Goal: Check status: Check status

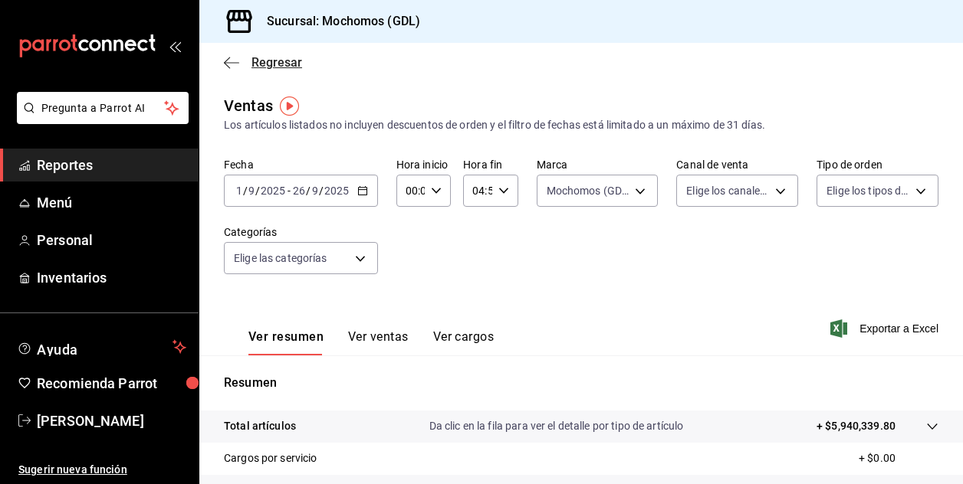
click at [245, 64] on span "Regresar" at bounding box center [263, 62] width 78 height 15
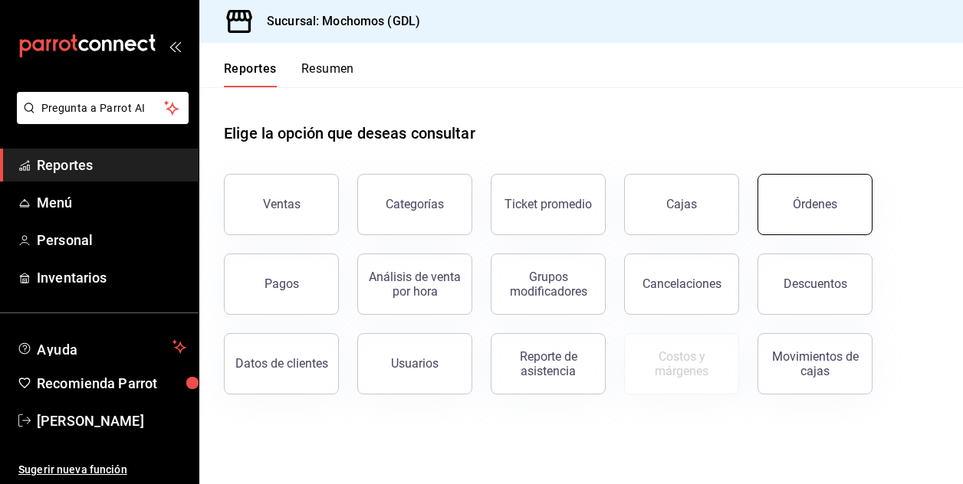
click at [810, 208] on div "Órdenes" at bounding box center [815, 204] width 44 height 15
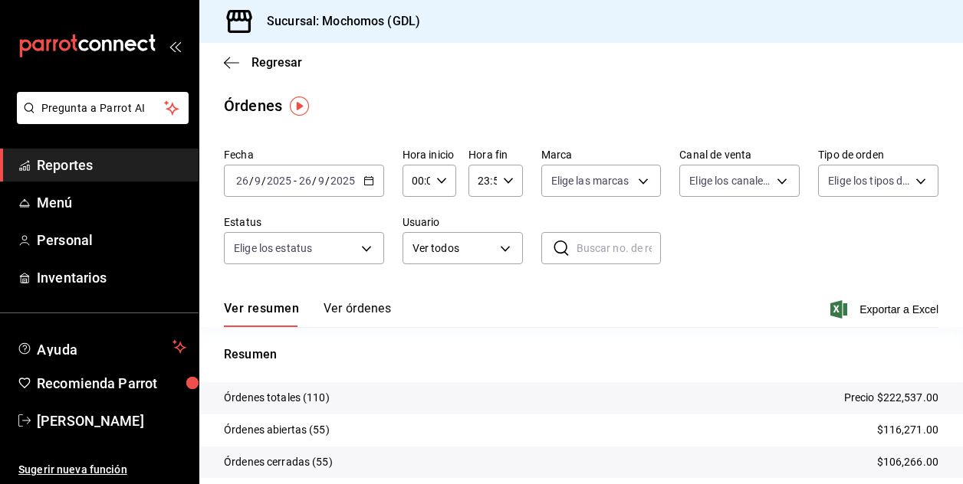
click at [440, 180] on icon "button" at bounding box center [441, 181] width 11 height 11
click at [413, 295] on span "02" at bounding box center [414, 293] width 2 height 12
type input "02:00"
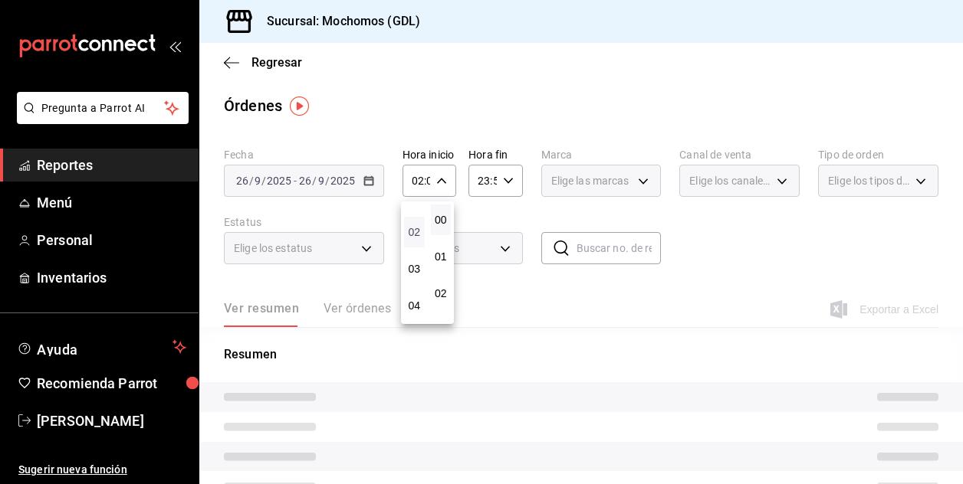
scroll to position [92, 0]
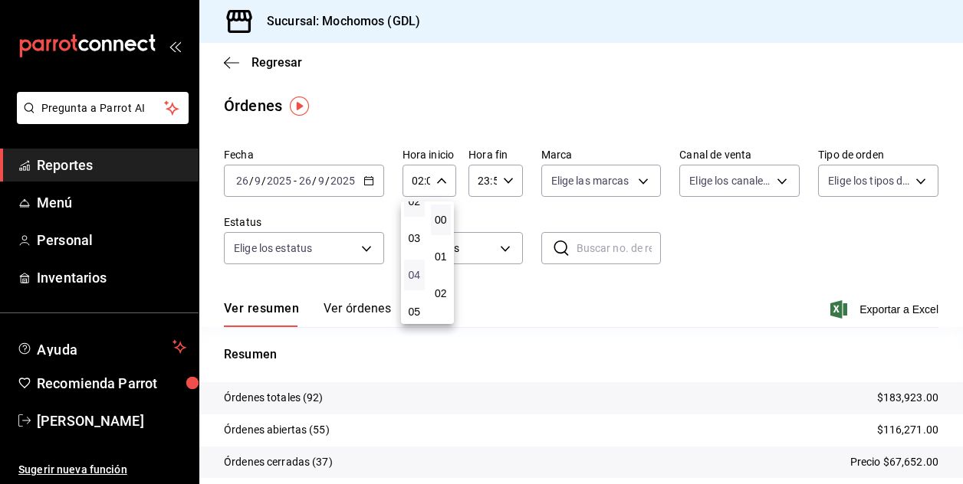
click at [413, 278] on span "04" at bounding box center [414, 275] width 2 height 12
type input "04:00"
click at [724, 279] on div at bounding box center [481, 242] width 963 height 484
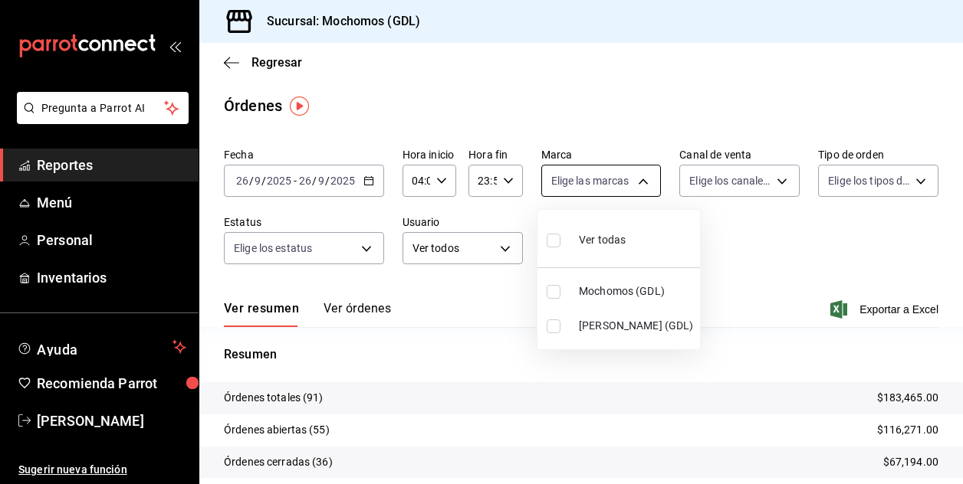
click at [638, 181] on body "Pregunta a Parrot AI Reportes Menú Personal Inventarios Ayuda Recomienda Parrot…" at bounding box center [481, 242] width 963 height 484
click at [554, 290] on input "checkbox" at bounding box center [554, 292] width 14 height 14
checkbox input "true"
type input "36c25d4a-7cb0-456c-a434-e981d54830bc"
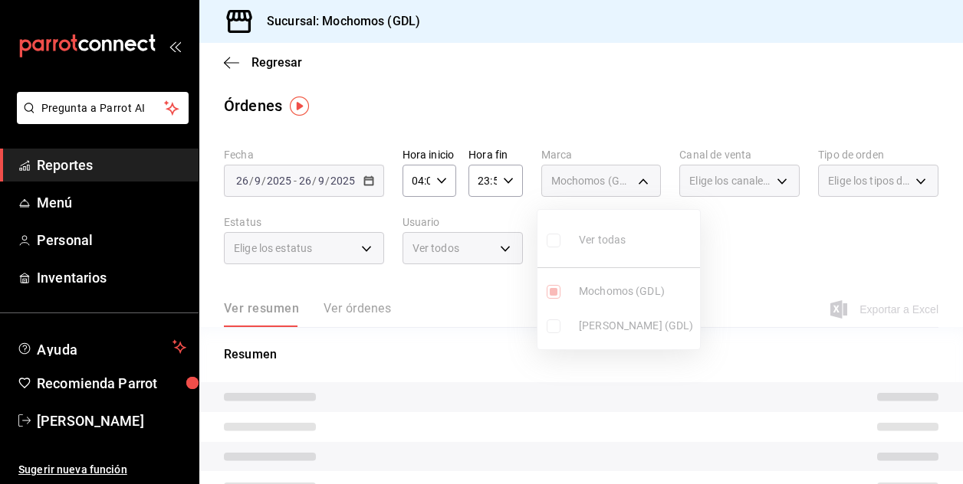
click at [777, 261] on div at bounding box center [481, 242] width 963 height 484
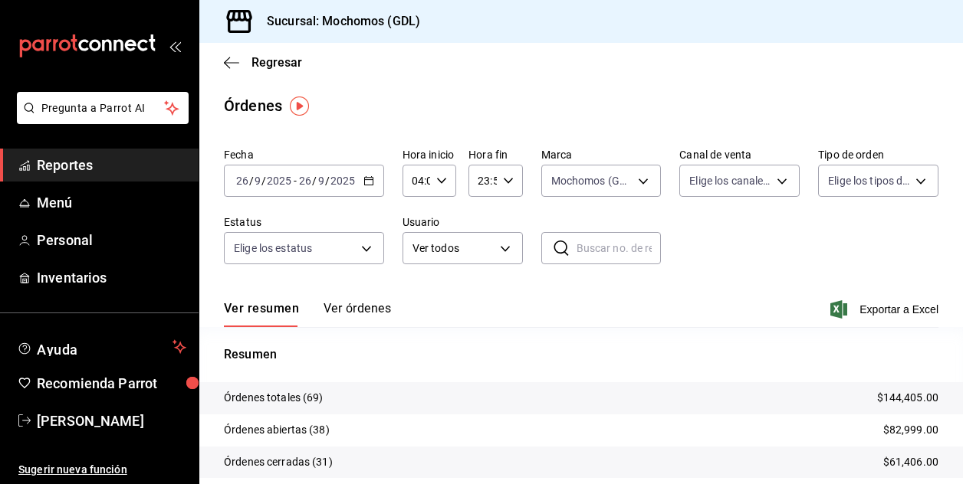
click at [737, 244] on div "Fecha [DATE] [DATE] - [DATE] [DATE] Hora inicio 04:00 Hora inicio Hora fin 23:5…" at bounding box center [581, 212] width 714 height 141
click at [415, 179] on input "04:00" at bounding box center [416, 181] width 28 height 31
click at [415, 218] on span "04" at bounding box center [414, 220] width 2 height 12
click at [734, 246] on div at bounding box center [481, 242] width 963 height 484
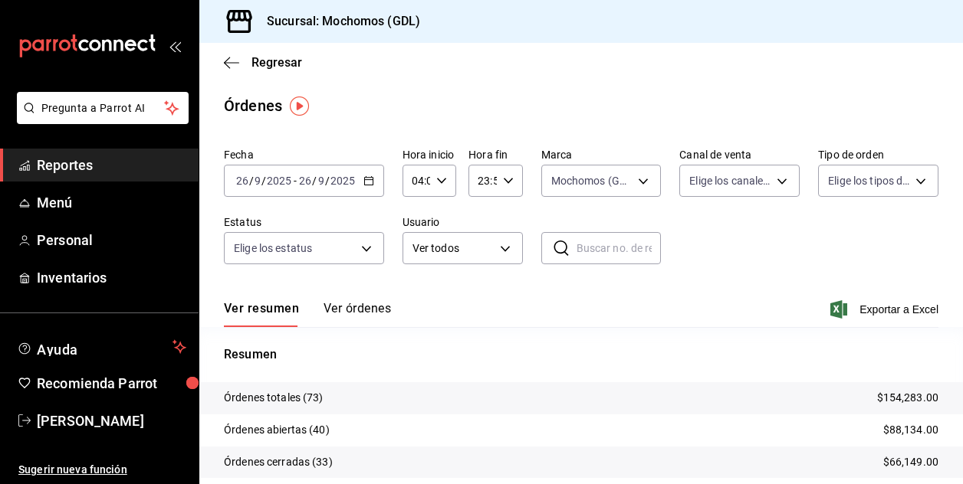
click at [716, 248] on div "Fecha [DATE] [DATE] - [DATE] [DATE] Hora inicio 04:00 Hora inicio Hora fin 23:5…" at bounding box center [581, 212] width 714 height 141
click at [241, 181] on input "26" at bounding box center [242, 181] width 14 height 12
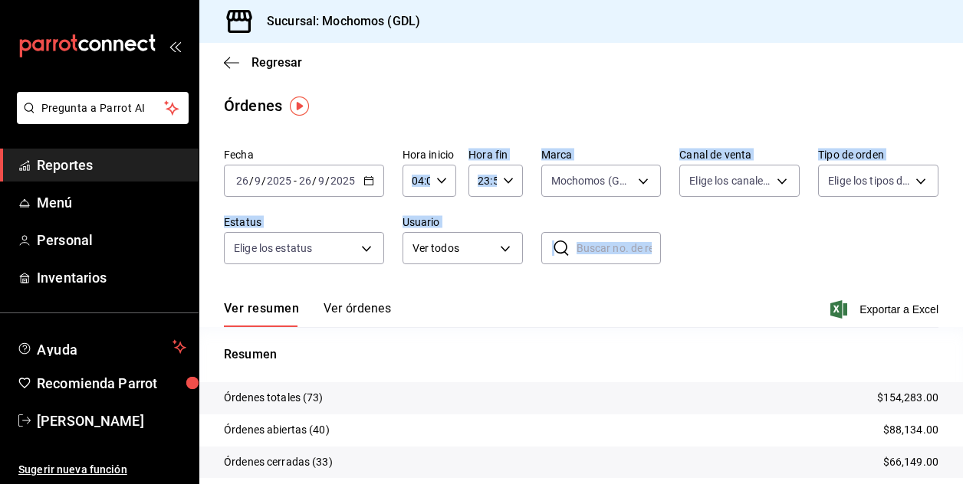
drag, startPoint x: 448, startPoint y: 298, endPoint x: 414, endPoint y: 178, distance: 125.0
click at [414, 178] on div "Fecha [DATE] [DATE] - [DATE] [DATE] Hora inicio 04:00 Hora inicio Hora fin 23:5…" at bounding box center [581, 359] width 764 height 435
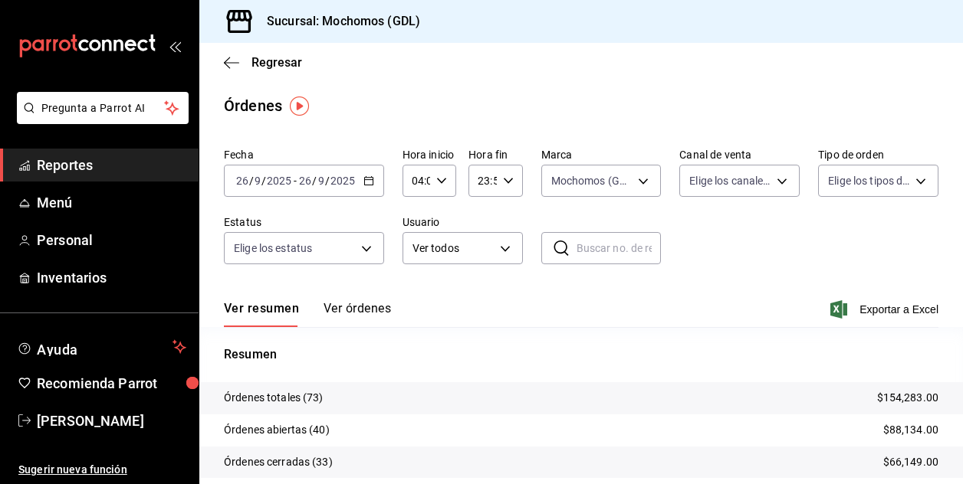
click at [414, 178] on input "04:00" at bounding box center [416, 181] width 28 height 31
click at [414, 251] on span "05" at bounding box center [414, 257] width 2 height 12
type input "05:00"
click at [413, 257] on span "05" at bounding box center [414, 257] width 2 height 12
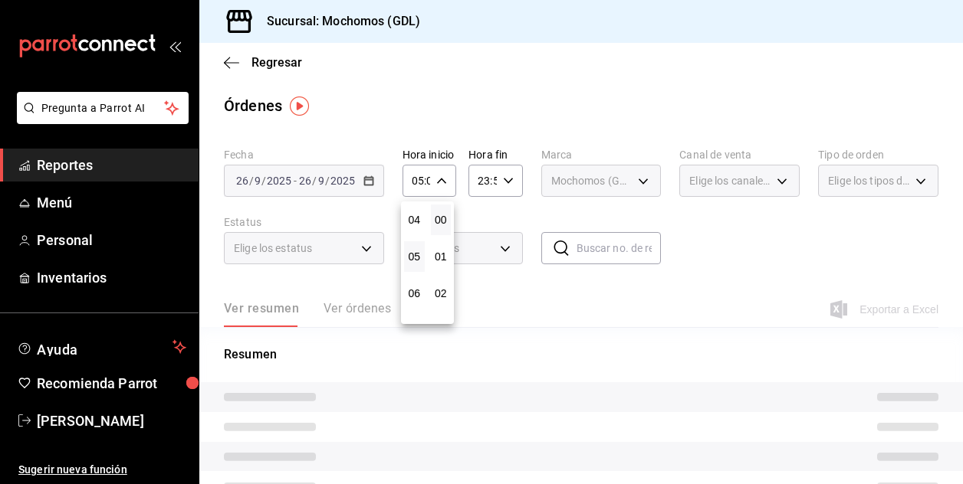
click at [662, 314] on div at bounding box center [481, 242] width 963 height 484
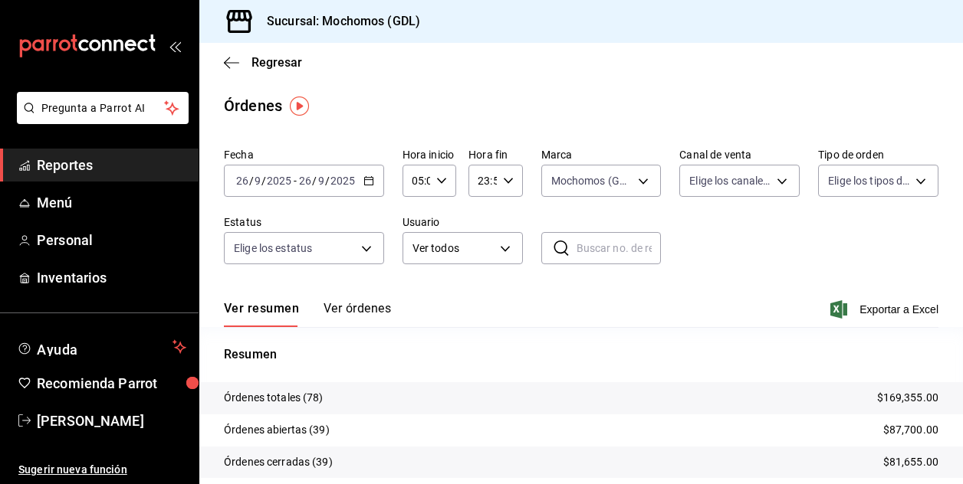
click at [662, 314] on div "Ver resumen Ver órdenes Exportar a Excel" at bounding box center [581, 305] width 714 height 44
click at [415, 182] on input "05:00" at bounding box center [416, 181] width 28 height 31
click at [414, 225] on span "05" at bounding box center [414, 220] width 2 height 12
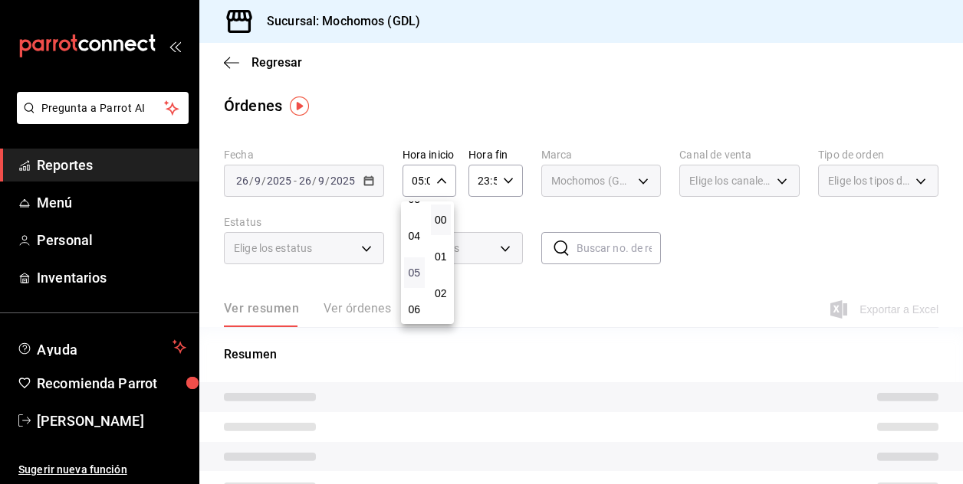
scroll to position [123, 0]
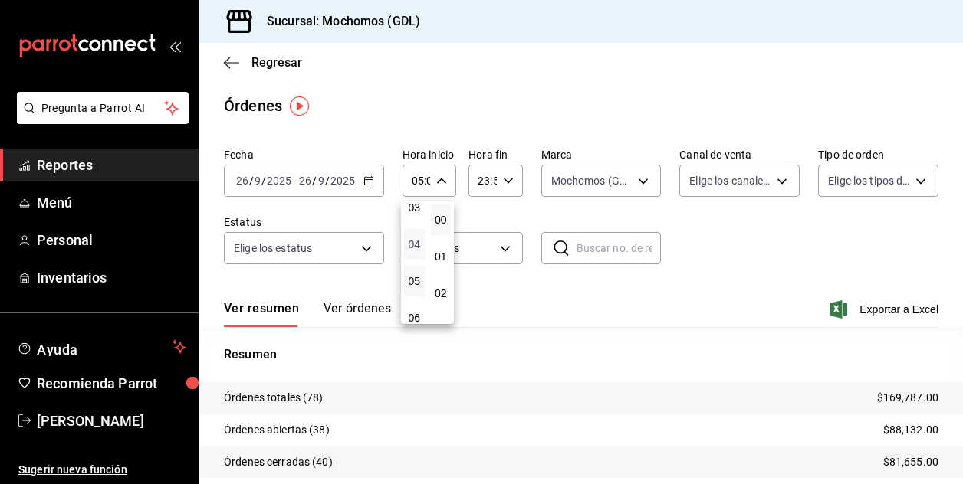
click at [413, 240] on span "04" at bounding box center [414, 244] width 2 height 12
type input "04:00"
click at [739, 238] on div at bounding box center [481, 242] width 963 height 484
click at [726, 322] on div "Ver resumen Ver órdenes Exportar a Excel" at bounding box center [581, 305] width 714 height 44
click at [412, 186] on input "04:00" at bounding box center [416, 181] width 28 height 31
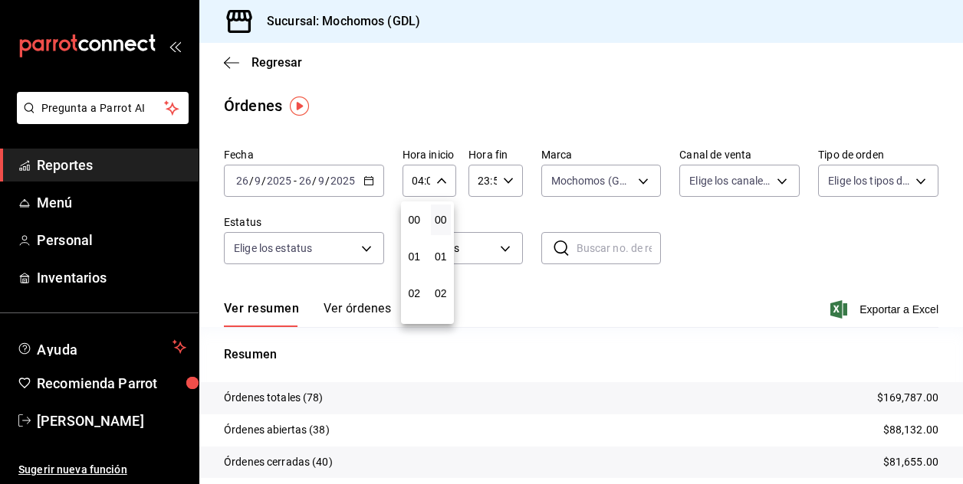
scroll to position [147, 0]
click at [416, 227] on button "04" at bounding box center [414, 220] width 21 height 31
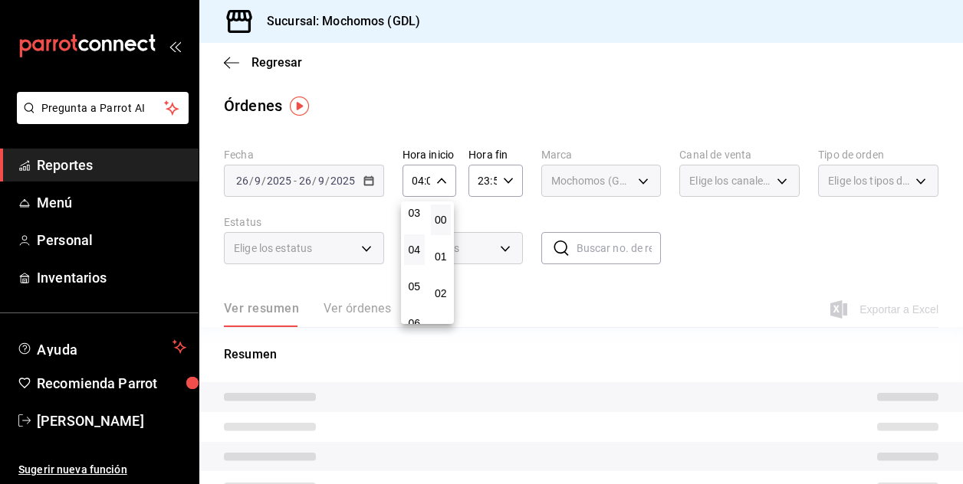
scroll to position [117, 0]
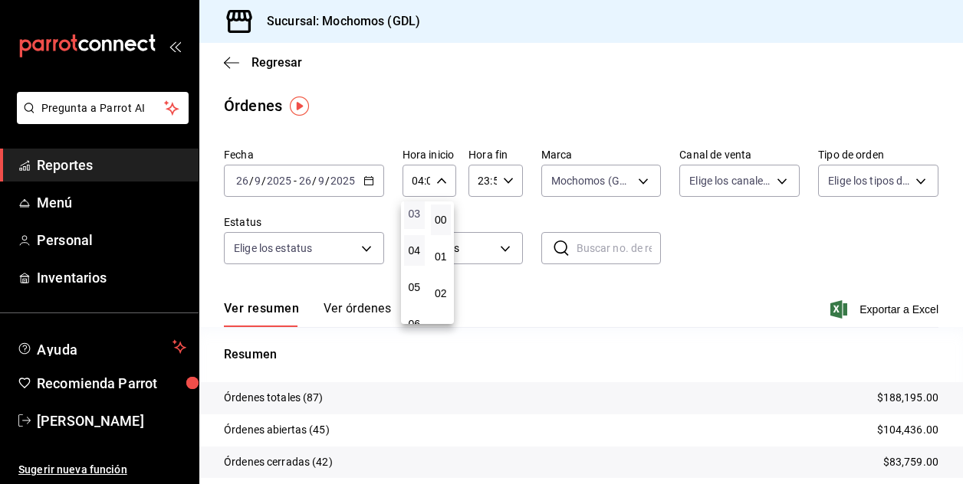
click at [413, 209] on span "03" at bounding box center [414, 214] width 2 height 12
type input "03:00"
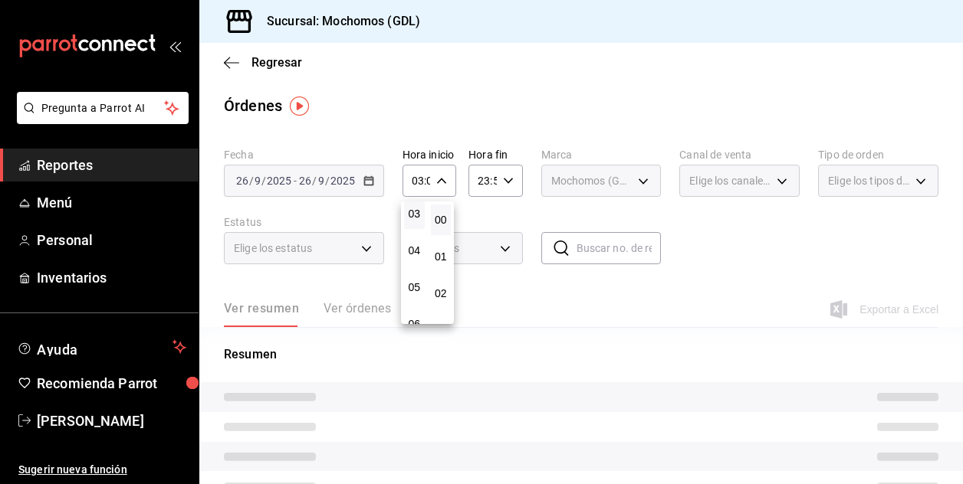
click at [738, 254] on div at bounding box center [481, 242] width 963 height 484
